Goal: Navigation & Orientation: Understand site structure

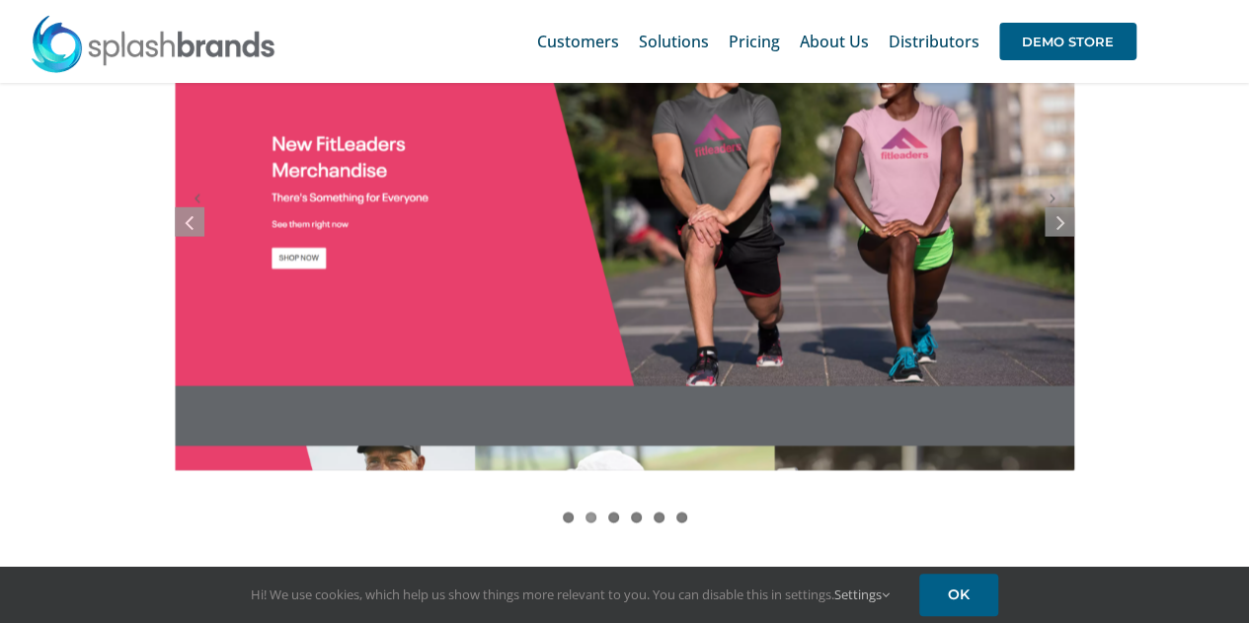
scroll to position [1679, 0]
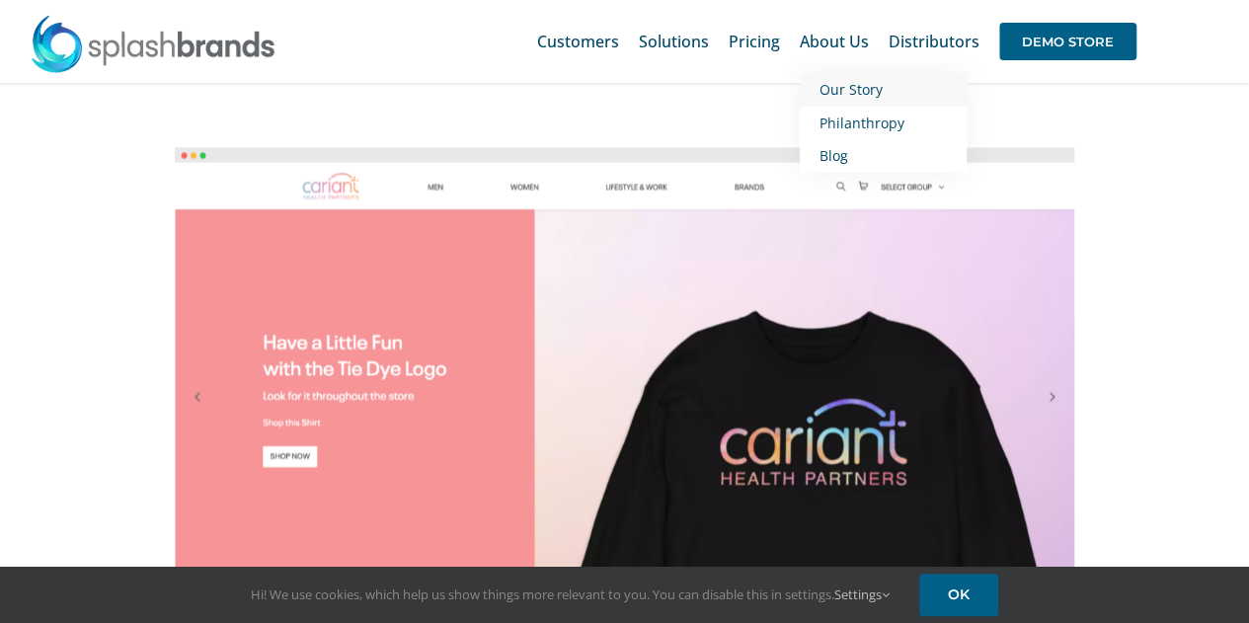
click at [855, 80] on span "Our Story" at bounding box center [851, 89] width 63 height 19
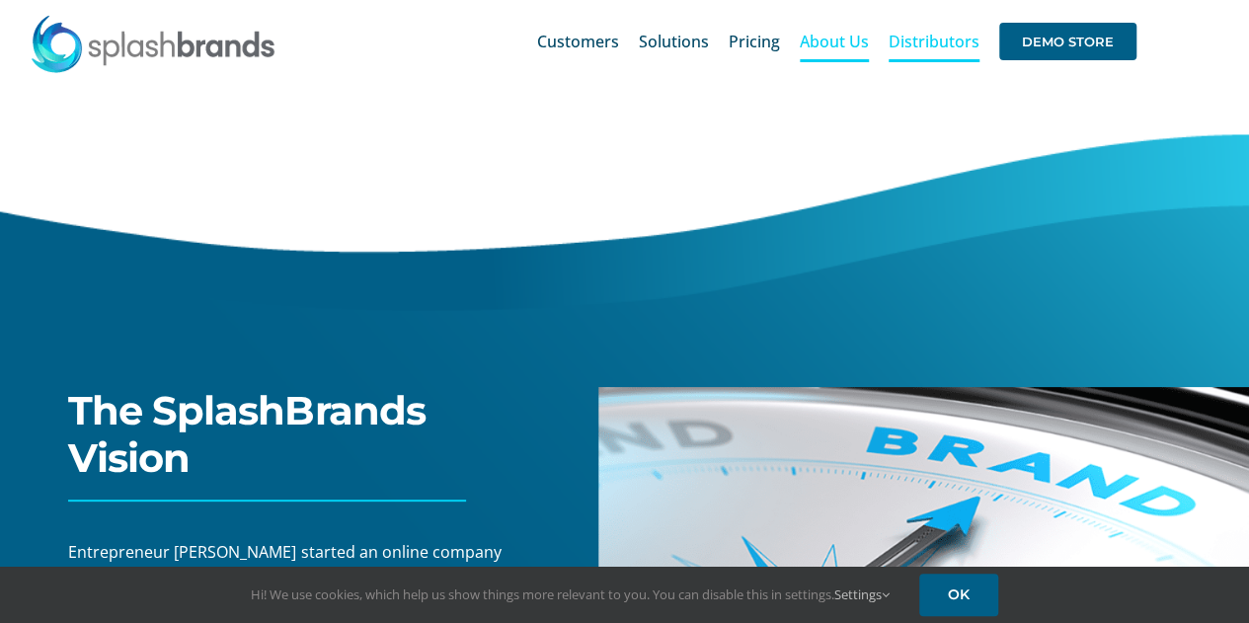
click at [952, 35] on span "Distributors" at bounding box center [934, 42] width 91 height 16
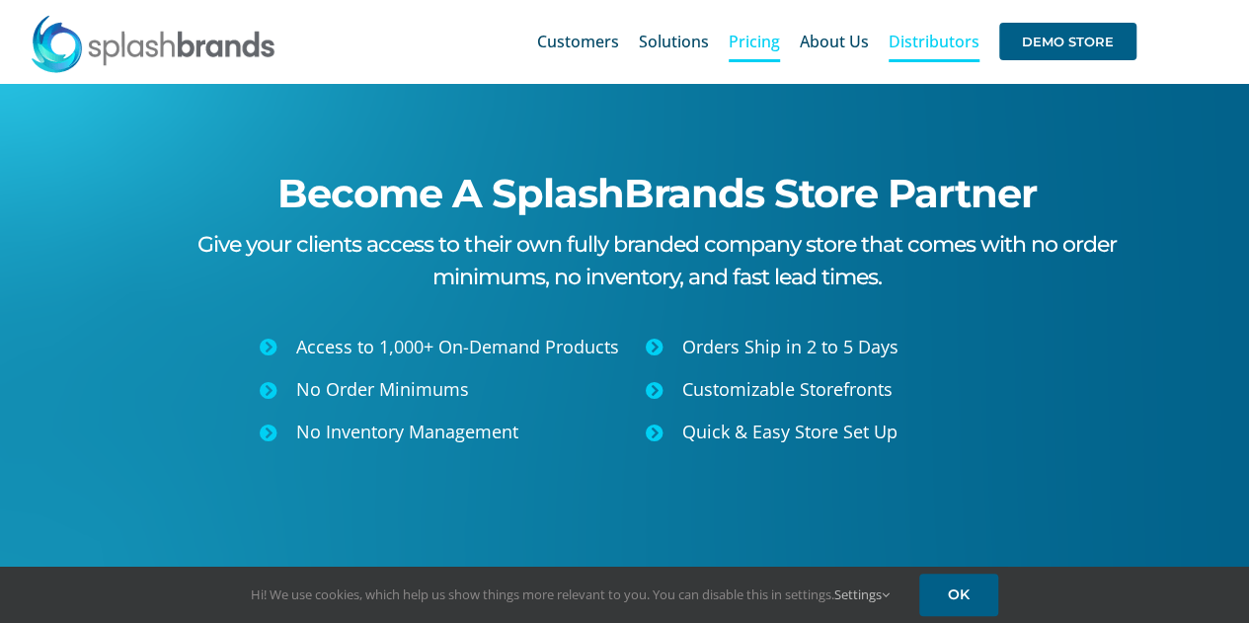
click at [768, 44] on span "Pricing" at bounding box center [754, 42] width 51 height 16
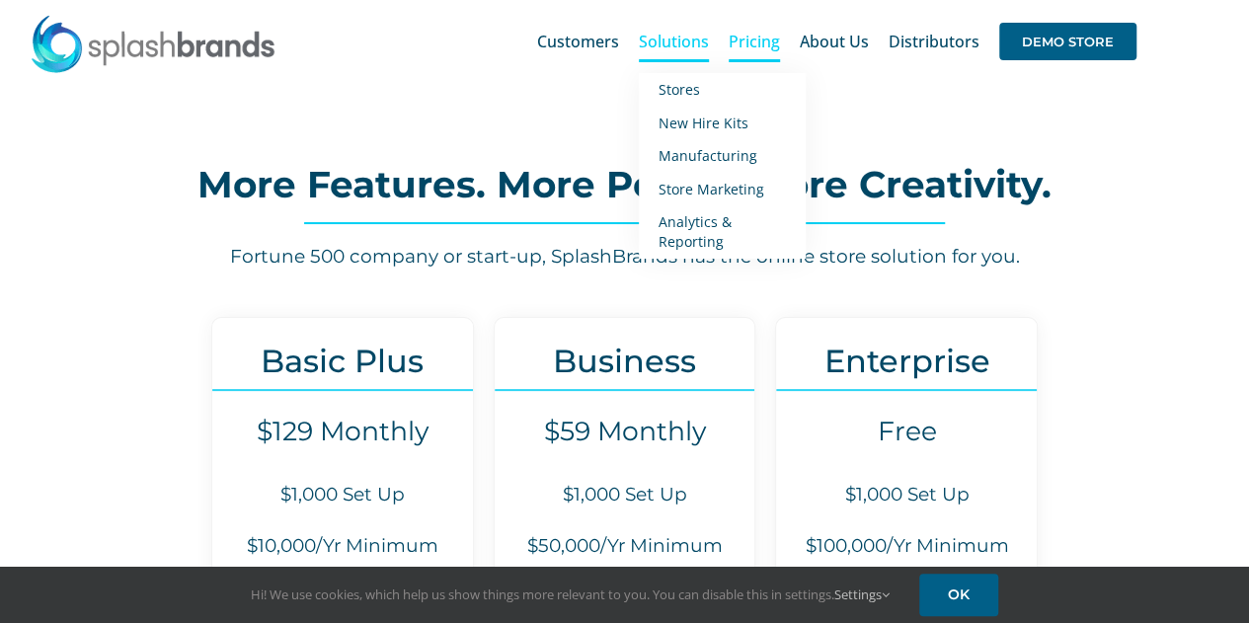
click at [681, 42] on span "Solutions" at bounding box center [674, 42] width 70 height 16
click at [685, 123] on span "New Hire Kits" at bounding box center [704, 123] width 90 height 19
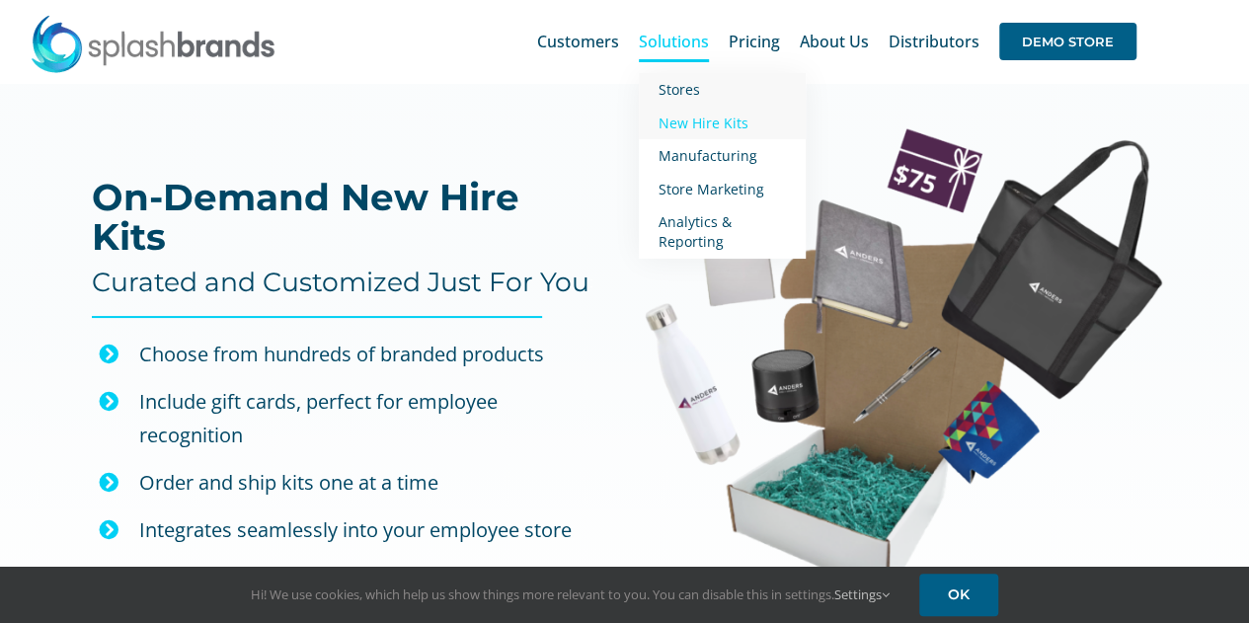
click at [677, 93] on span "Stores" at bounding box center [679, 89] width 41 height 19
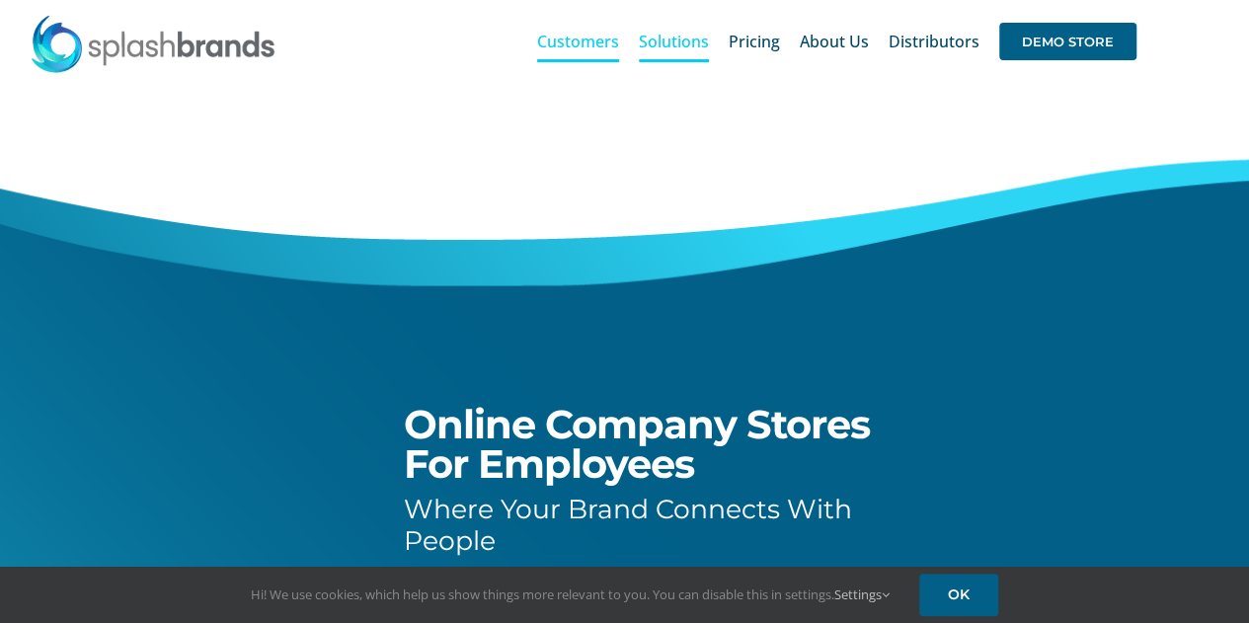
click at [570, 42] on span "Customers" at bounding box center [578, 42] width 82 height 16
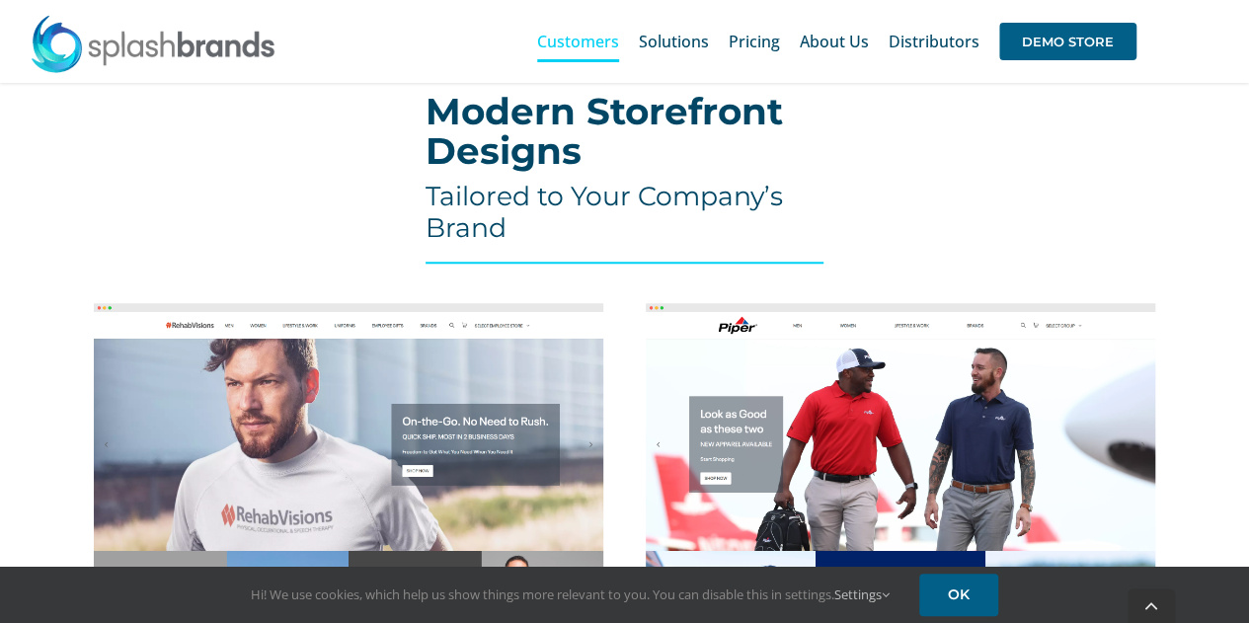
scroll to position [790, 0]
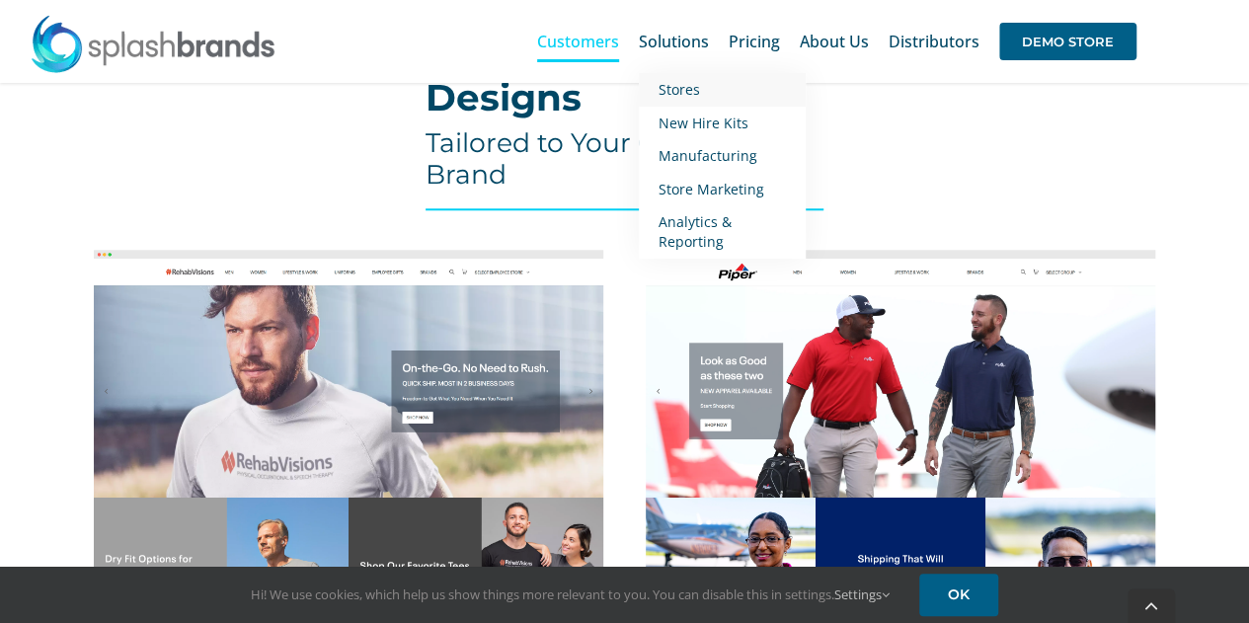
click at [684, 92] on span "Stores" at bounding box center [679, 89] width 41 height 19
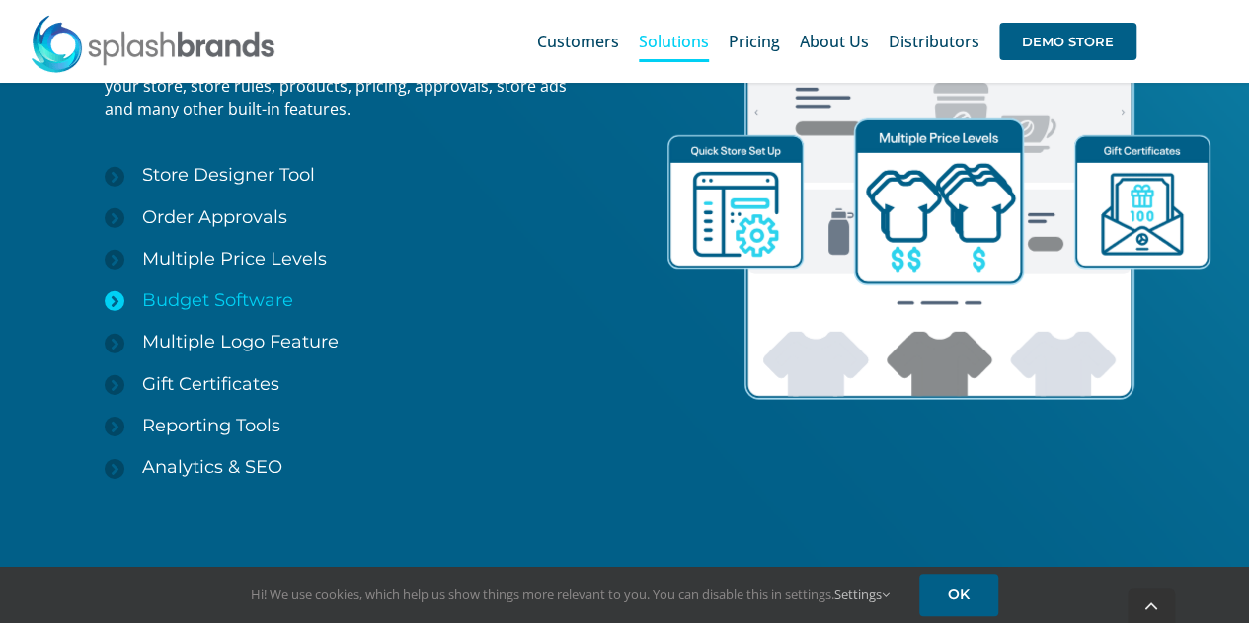
scroll to position [2947, 0]
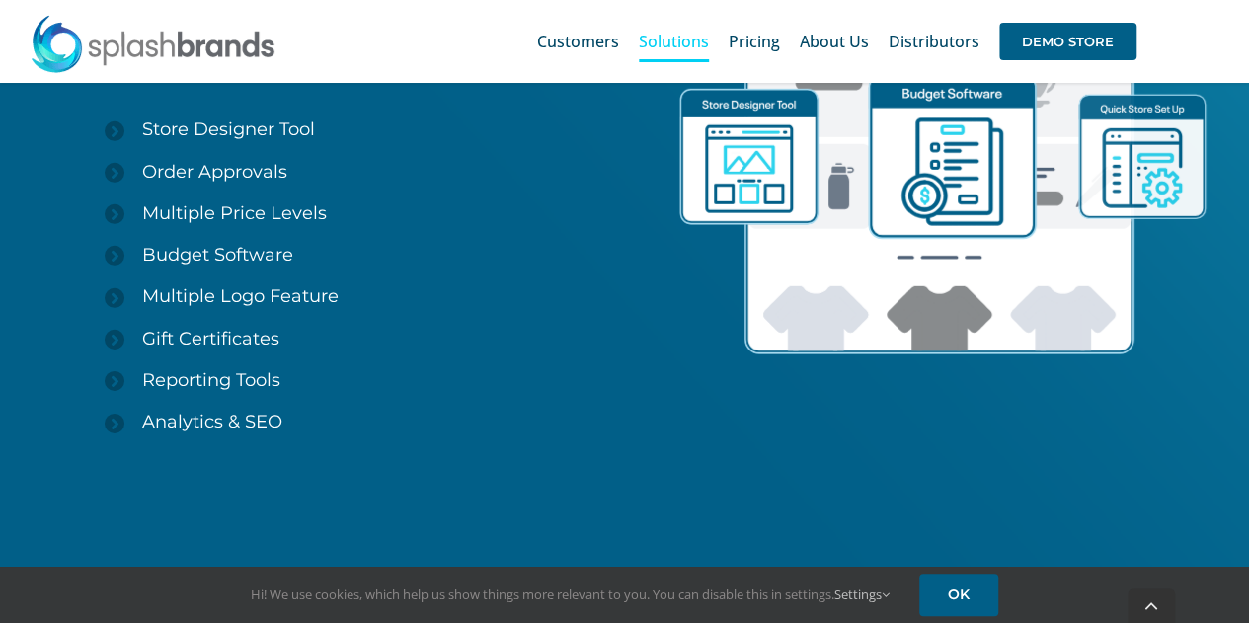
click at [36, 378] on div "Quick Store Set Up Proprietary SplashBrands technology allows immediate set up …" at bounding box center [300, 225] width 650 height 536
